Goal: Transaction & Acquisition: Purchase product/service

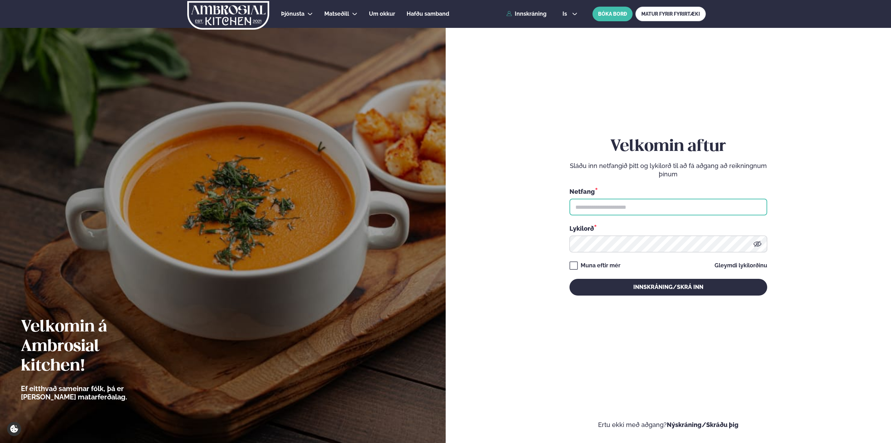
click at [642, 206] on input "text" at bounding box center [669, 207] width 198 height 17
click at [650, 209] on input "text" at bounding box center [669, 207] width 198 height 17
type input "**********"
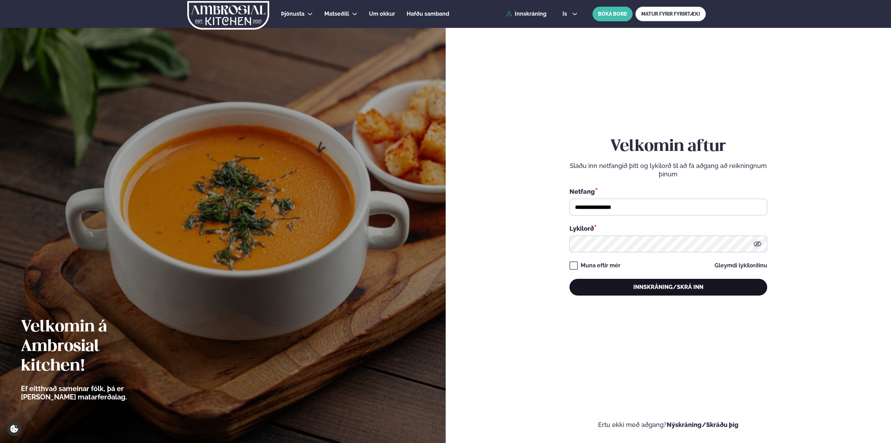
click at [636, 285] on button "Innskráning/Skrá inn" at bounding box center [669, 287] width 198 height 17
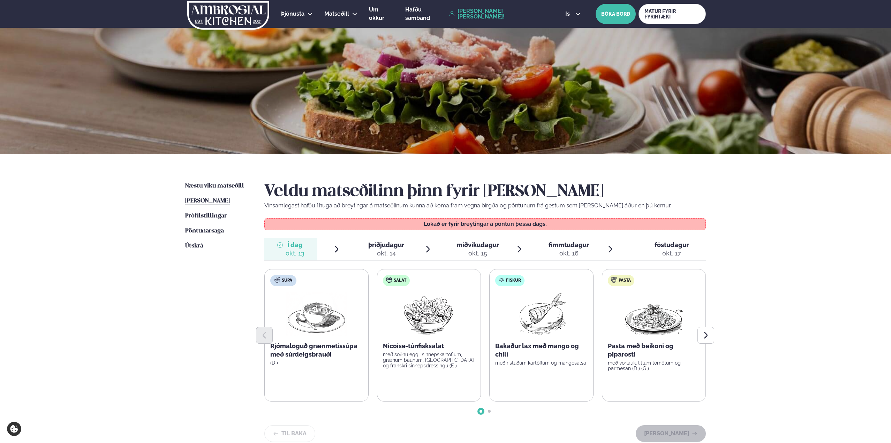
click at [398, 244] on span "þriðjudagur" at bounding box center [386, 244] width 36 height 7
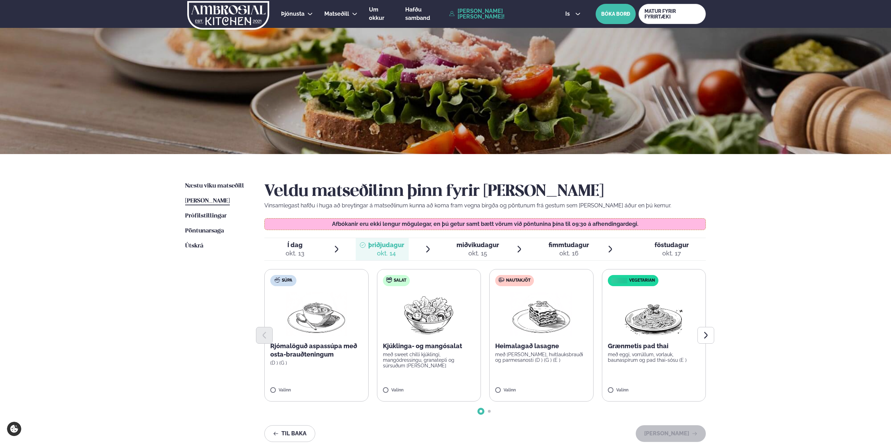
click at [536, 337] on div at bounding box center [485, 335] width 442 height 17
click at [670, 431] on button "[PERSON_NAME]" at bounding box center [671, 433] width 70 height 17
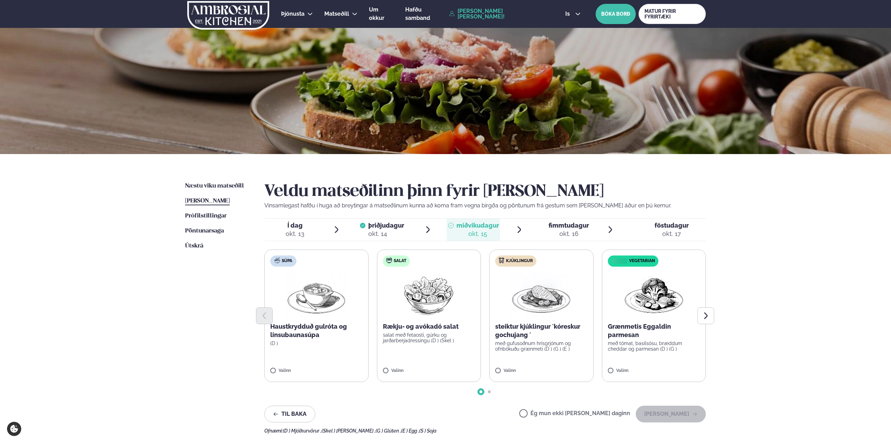
click at [507, 325] on p "steiktur kjúklingur ´kóreskur gochujang ´" at bounding box center [541, 331] width 92 height 17
click at [685, 413] on button "[PERSON_NAME]" at bounding box center [671, 414] width 70 height 17
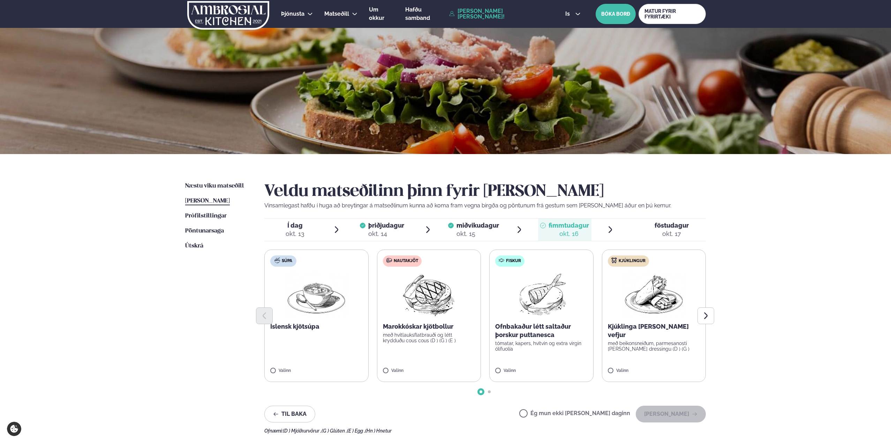
click at [645, 323] on div at bounding box center [485, 316] width 442 height 17
click at [658, 327] on p "Kjúklinga [PERSON_NAME] vefjur" at bounding box center [654, 331] width 92 height 17
click at [676, 413] on button "[PERSON_NAME]" at bounding box center [671, 414] width 70 height 17
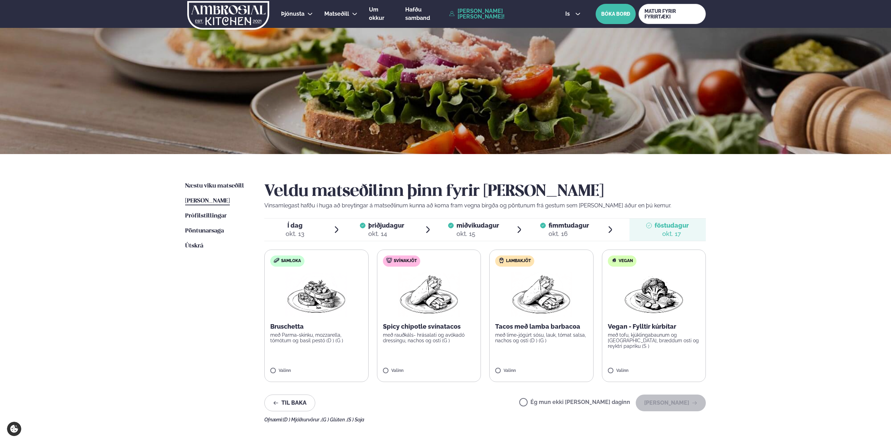
click at [425, 322] on label "Svínakjöt Spicy chipotle svínatacos með rauðkáls- hrásalati og avókadó dressing…" at bounding box center [429, 316] width 104 height 133
click at [684, 402] on button "[PERSON_NAME]" at bounding box center [671, 403] width 70 height 17
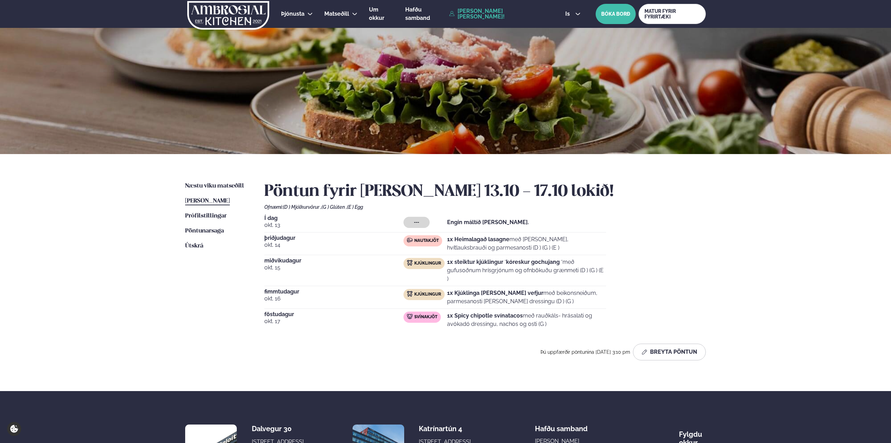
click at [694, 250] on div "Í dag [DATE] --- Engin máltíð [PERSON_NAME]. [DATE] Nautakjöt 1x Heimalagað las…" at bounding box center [485, 274] width 442 height 116
